Goal: Transaction & Acquisition: Book appointment/travel/reservation

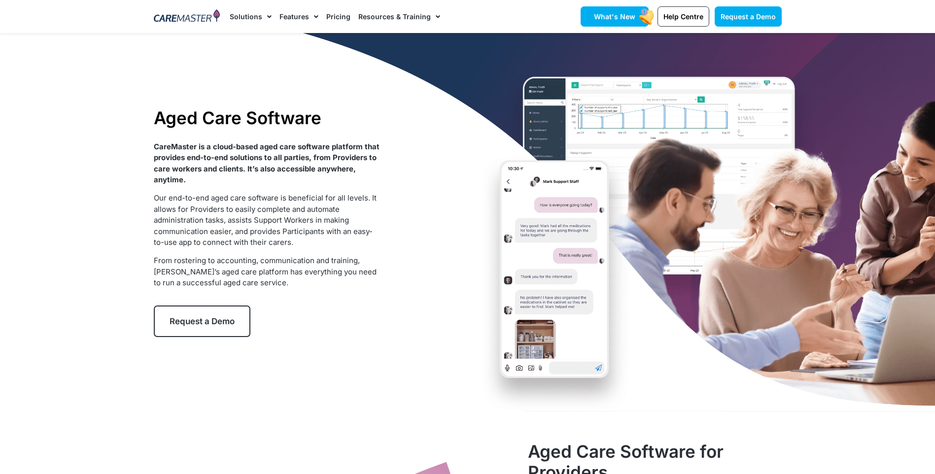
click at [640, 14] on rect at bounding box center [646, 16] width 18 height 19
drag, startPoint x: 0, startPoint y: 0, endPoint x: 106, endPoint y: 90, distance: 138.8
click at [106, 90] on div at bounding box center [467, 222] width 935 height 378
click at [883, 62] on div at bounding box center [467, 222] width 935 height 378
drag, startPoint x: 871, startPoint y: 314, endPoint x: 866, endPoint y: 302, distance: 12.8
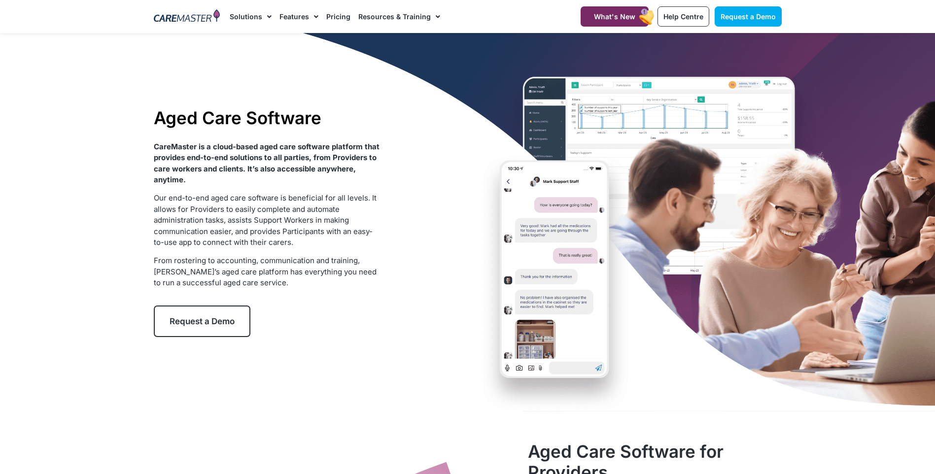
click at [869, 311] on div at bounding box center [467, 222] width 935 height 378
